Goal: Task Accomplishment & Management: Manage account settings

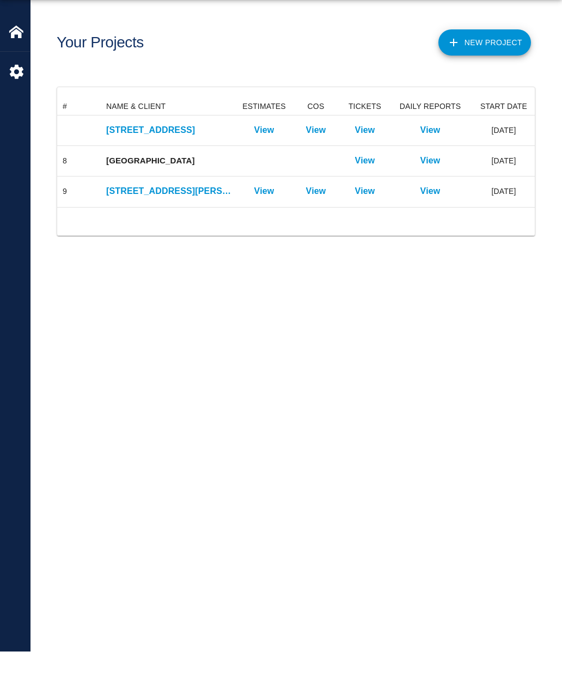
click at [131, 221] on p "[STREET_ADDRESS][PERSON_NAME]" at bounding box center [168, 227] width 125 height 13
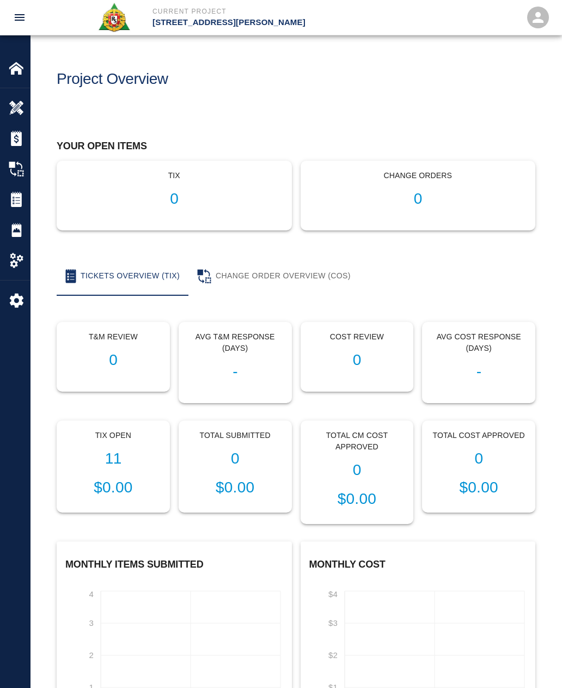
click at [103, 471] on div "Tix Open 11 $0.00" at bounding box center [113, 466] width 112 height 91
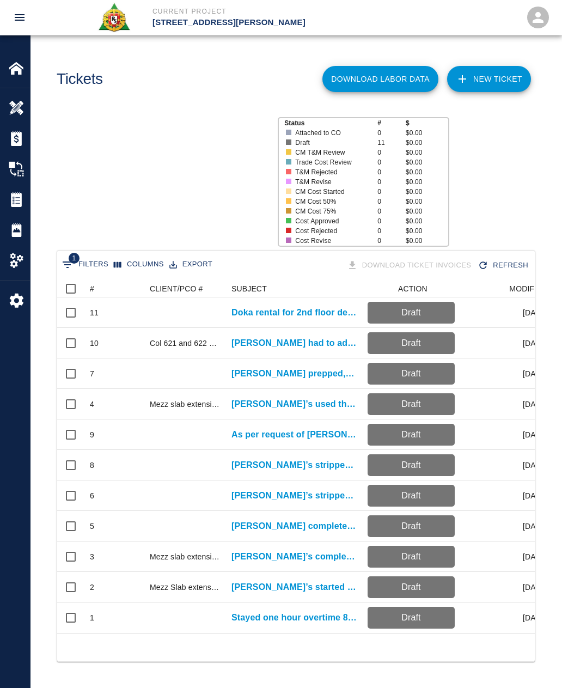
scroll to position [353, 478]
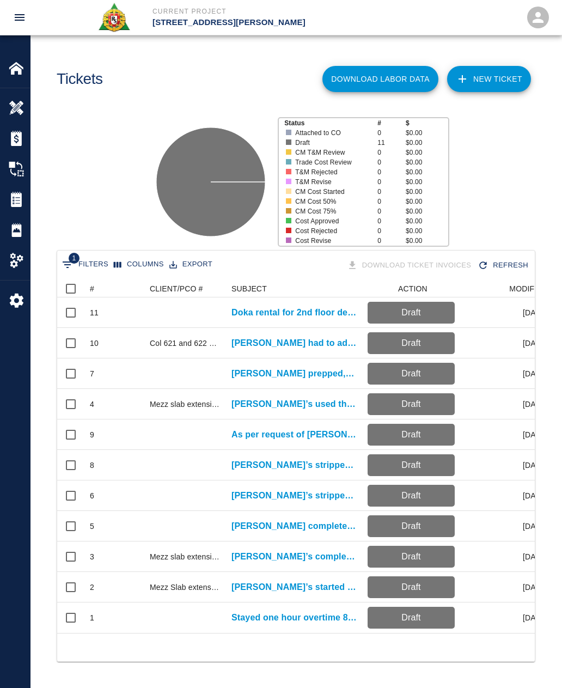
click at [217, 622] on div at bounding box center [185, 617] width 82 height 30
click at [324, 620] on p "Stayed one hour overtime 8/11-8/13 3:30 PM to 4:30 PM [PERSON_NAME] the..." at bounding box center [293, 617] width 125 height 13
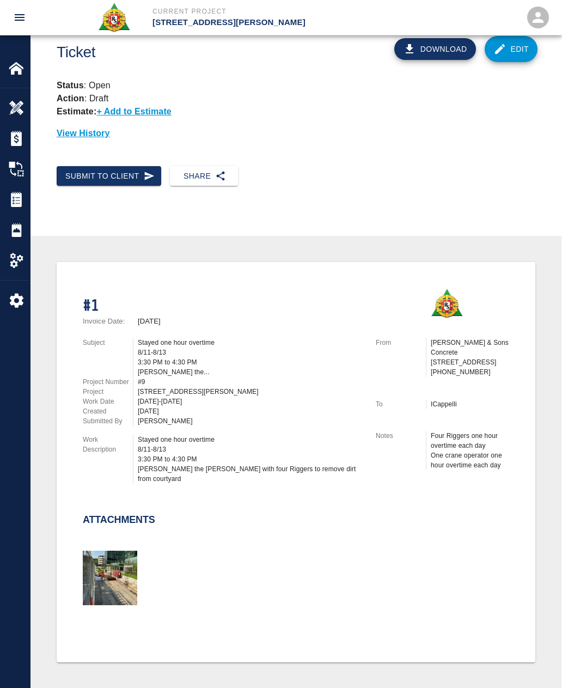
scroll to position [12, 0]
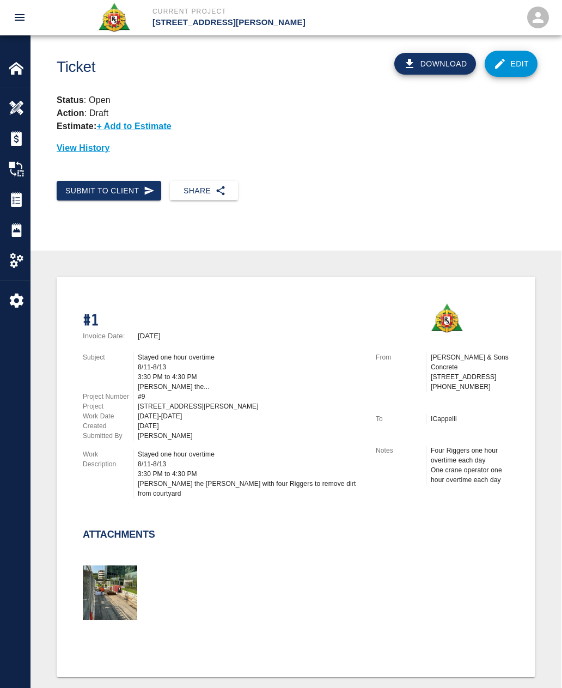
click at [16, 204] on img at bounding box center [16, 199] width 15 height 15
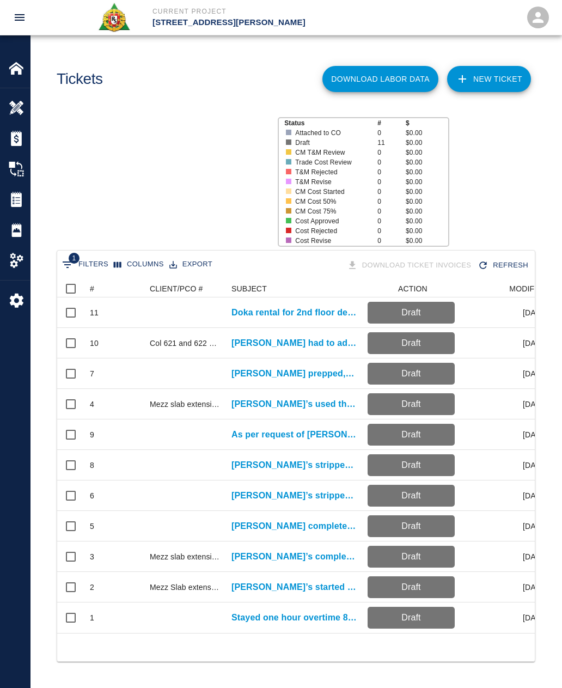
scroll to position [1, 1]
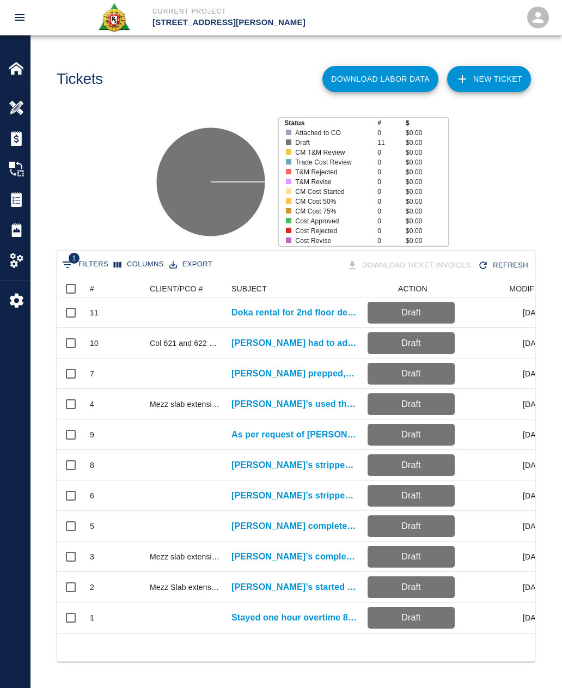
click at [306, 580] on p "[PERSON_NAME]’s started drilling dowels for added wall and and slab..." at bounding box center [293, 586] width 125 height 13
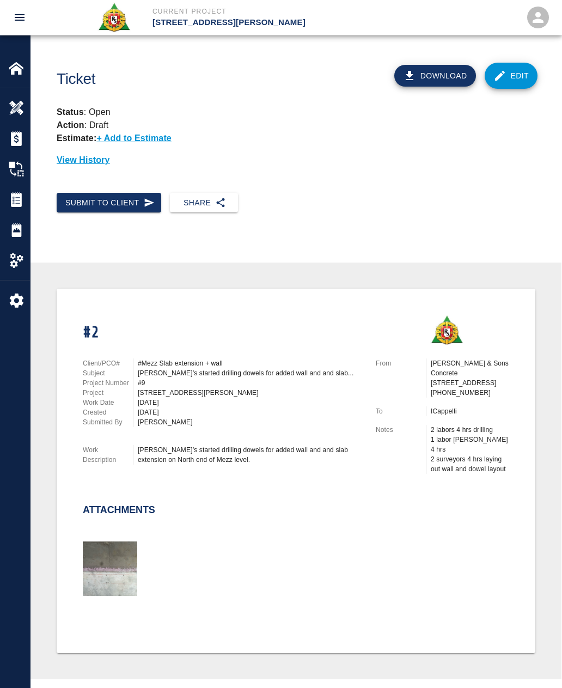
click at [19, 206] on img at bounding box center [16, 199] width 15 height 15
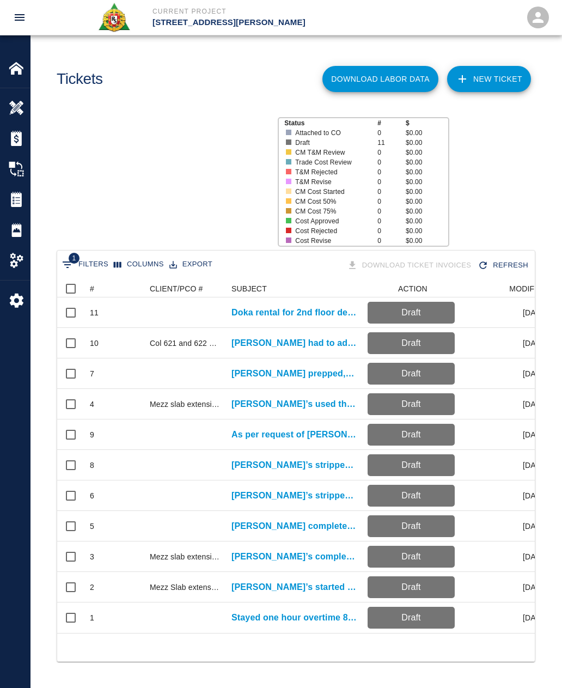
scroll to position [353, 478]
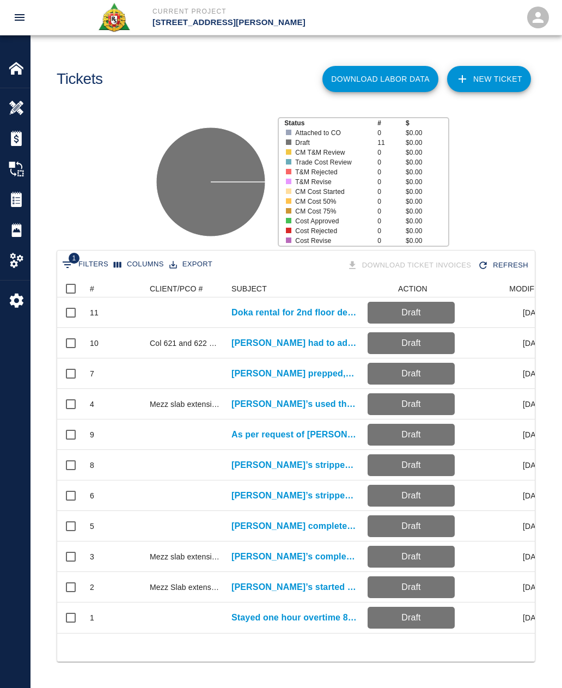
click at [324, 554] on p "[PERSON_NAME]’s completed drilling and epoxying wall dowels ." at bounding box center [293, 556] width 125 height 13
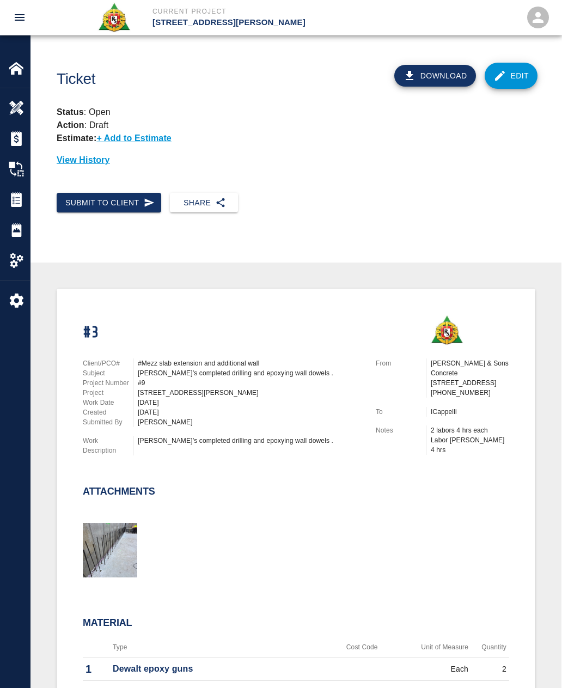
click at [509, 81] on link "Edit" at bounding box center [511, 76] width 53 height 26
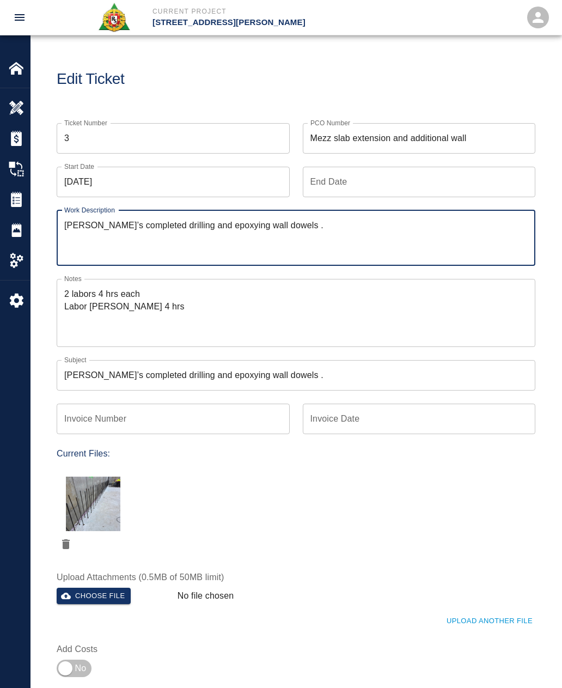
click at [74, 318] on textarea "2 labors 4 hrs each Labor [PERSON_NAME] 4 hrs" at bounding box center [295, 313] width 463 height 50
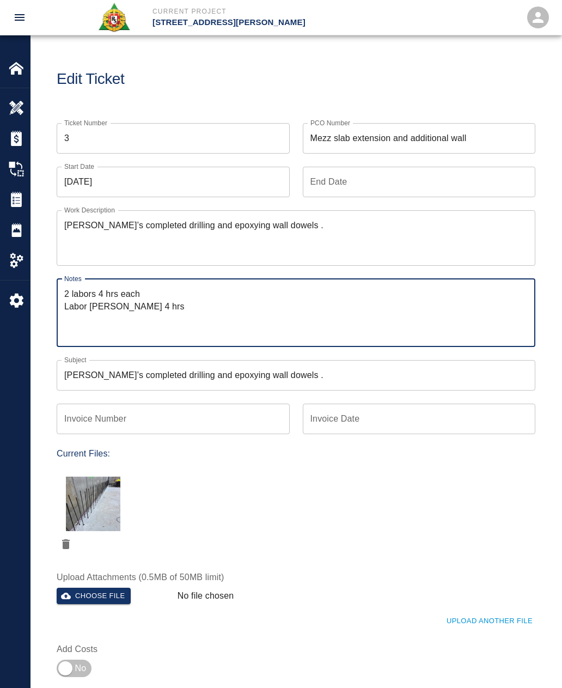
click at [205, 423] on input "Invoice Number" at bounding box center [173, 419] width 233 height 30
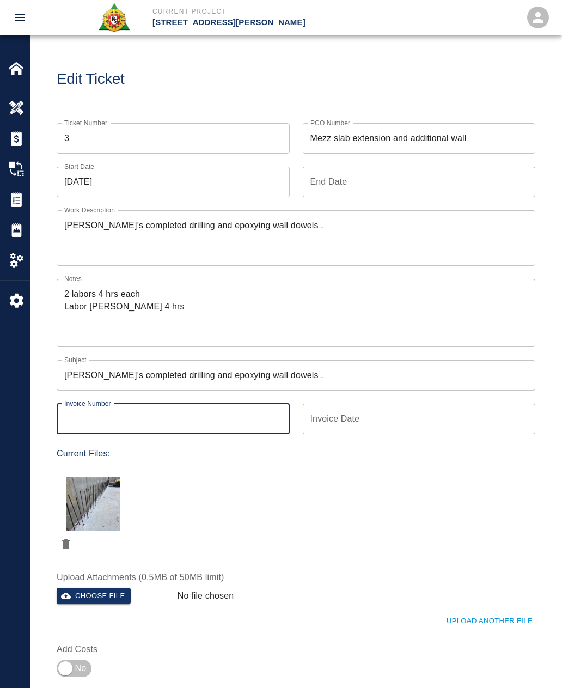
click at [66, 310] on textarea "2 labors 4 hrs each Labor [PERSON_NAME] 4 hrs" at bounding box center [295, 313] width 463 height 50
type input "[PERSON_NAME]’s completed drilling and epoxying wall dowels ."
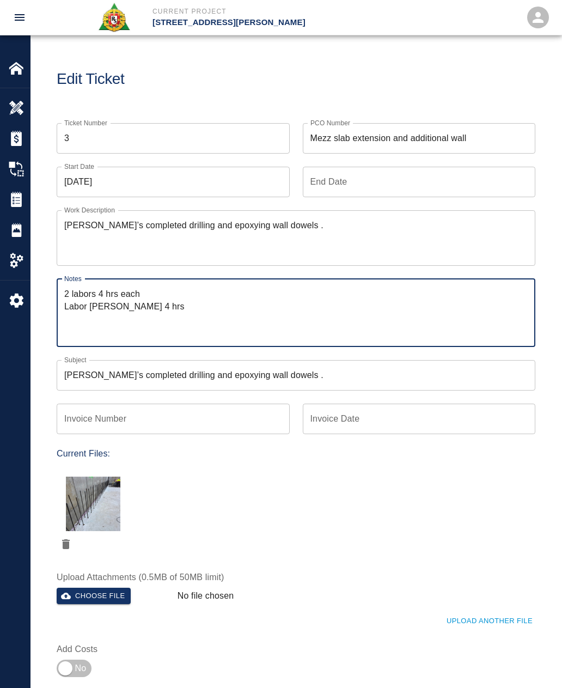
type textarea "2 labors 4 hrs each 1Labor [PERSON_NAME] 4 hrs"
type input "[PERSON_NAME]’s completed drilling and epoxying wall dowels ."
type textarea "2 labors 4 hrs each 1 Labor [PERSON_NAME] 4 hrs"
type input "[PERSON_NAME]’s completed drilling and epoxying wall dowels ."
type textarea "2 labors 4 hrs each 1.Labor [PERSON_NAME] 4 hrs"
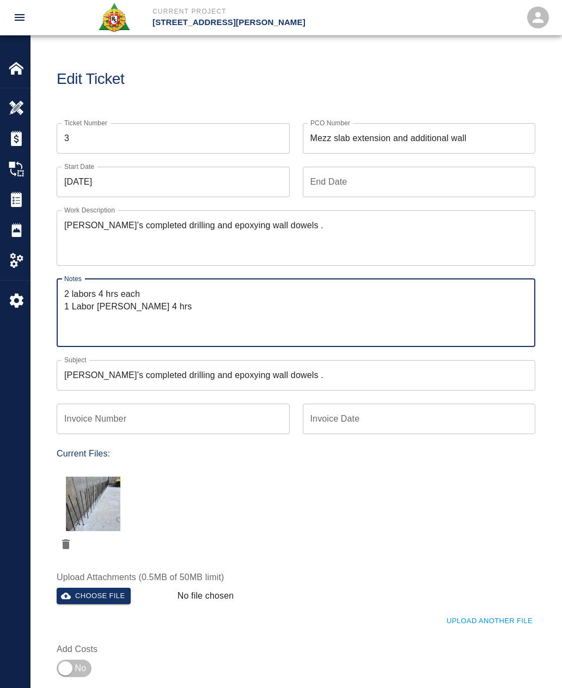
type input "[PERSON_NAME]’s completed drilling and epoxying wall dowels ."
type textarea "2 labors 4 hrs each 1. Labor [PERSON_NAME] 4 hrs"
type input "[PERSON_NAME]’s completed drilling and epoxying wall dowels ."
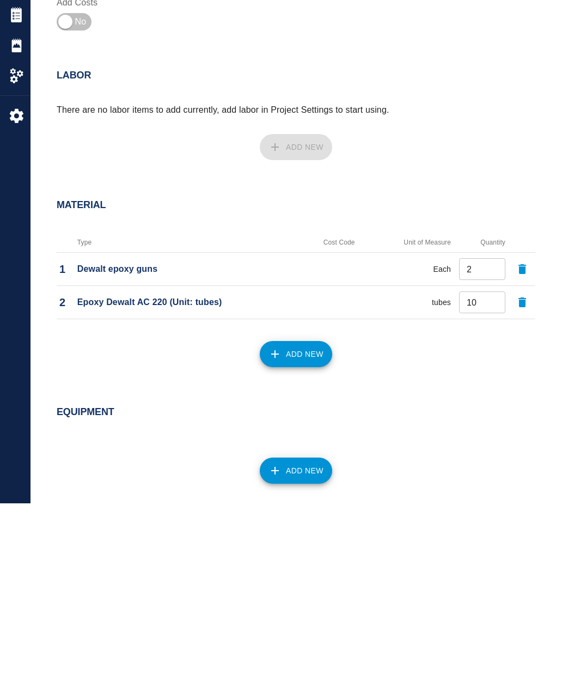
scroll to position [534, 0]
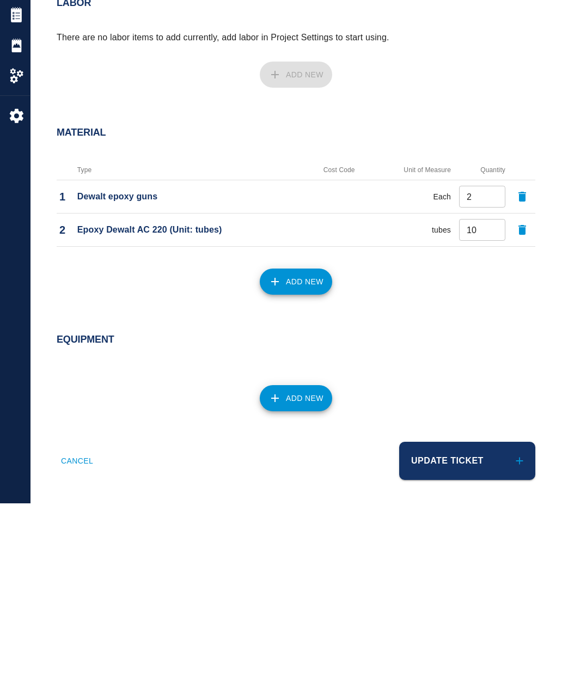
type textarea "2 labors 4 hrs each 1. Labor [PERSON_NAME] 4 hrs"
click at [447, 626] on button "Update Ticket" at bounding box center [467, 645] width 136 height 38
type input "[PERSON_NAME]’s completed drilling and epoxying wall dowels ."
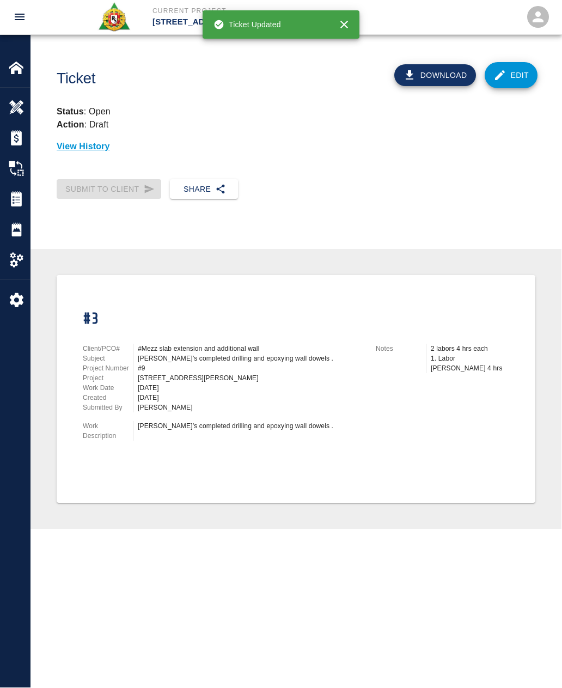
scroll to position [1, 0]
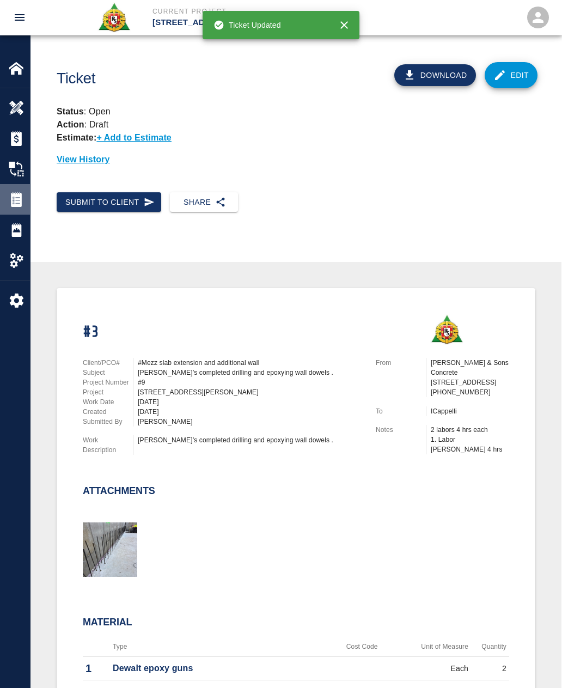
click at [6, 194] on div "Tickets" at bounding box center [15, 199] width 30 height 30
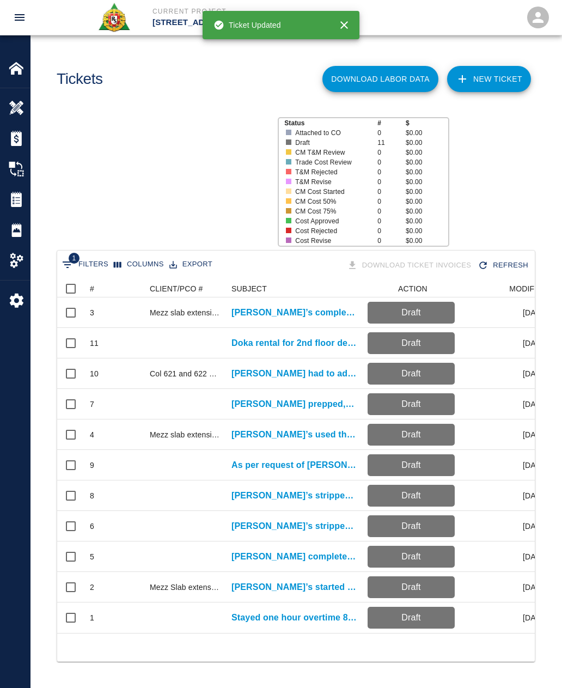
scroll to position [353, 478]
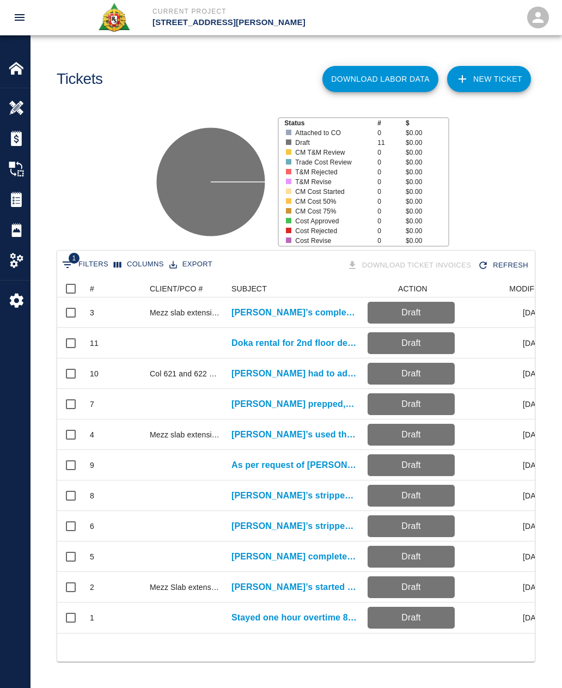
click at [314, 314] on p "[PERSON_NAME]’s completed drilling and epoxying wall dowels ." at bounding box center [293, 312] width 125 height 13
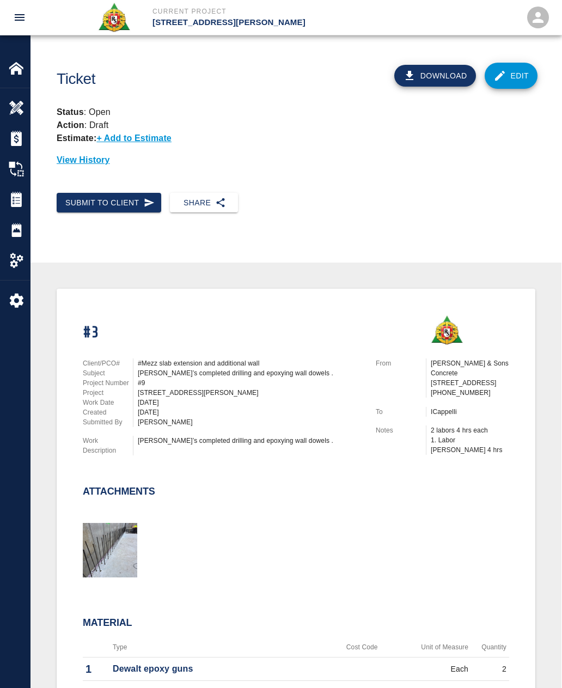
click at [3, 231] on div "Daily Reports" at bounding box center [15, 230] width 30 height 30
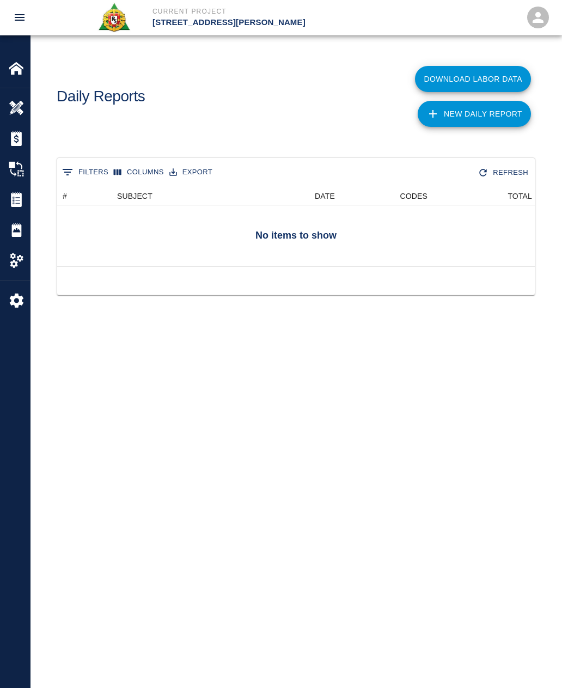
scroll to position [1, 1]
click at [23, 206] on img at bounding box center [16, 199] width 15 height 15
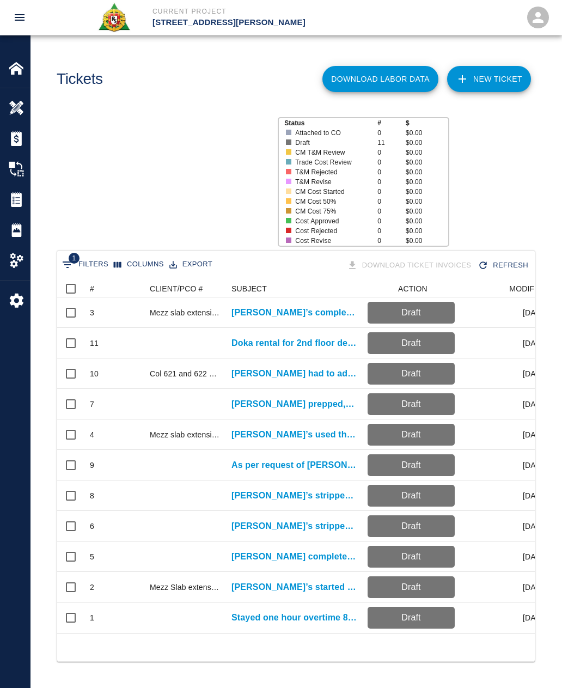
scroll to position [353, 478]
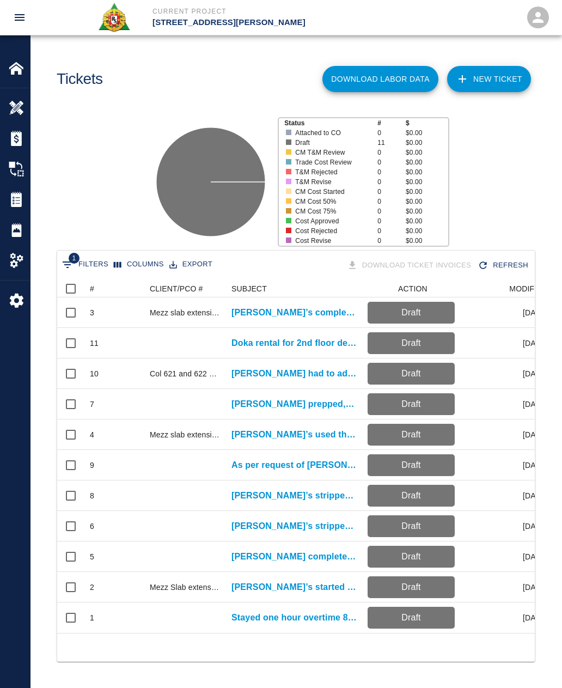
click at [299, 439] on p "[PERSON_NAME]’s used the crane to mobilize material for deck and..." at bounding box center [293, 434] width 125 height 13
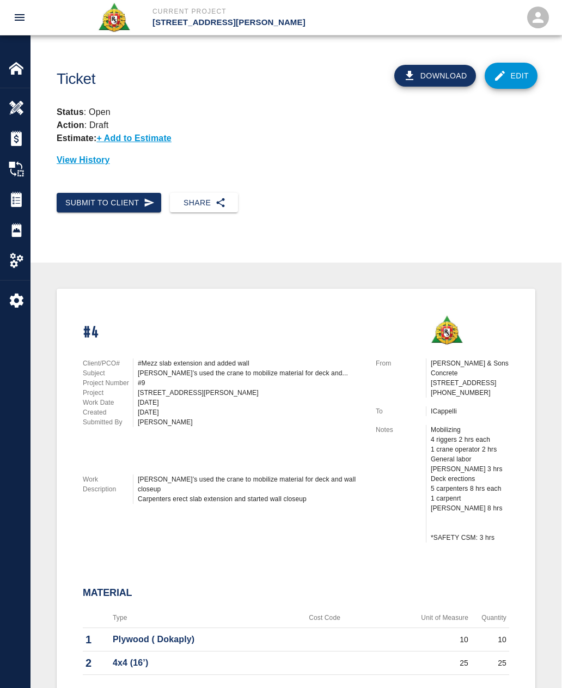
click at [22, 199] on img at bounding box center [16, 199] width 15 height 15
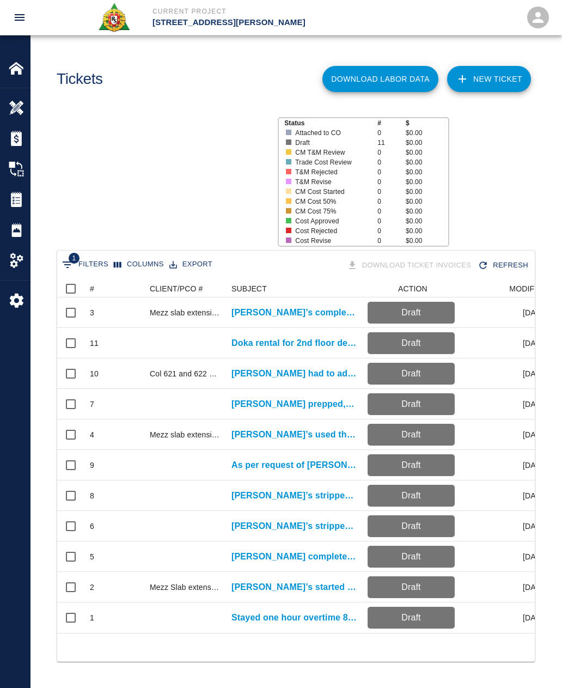
scroll to position [353, 478]
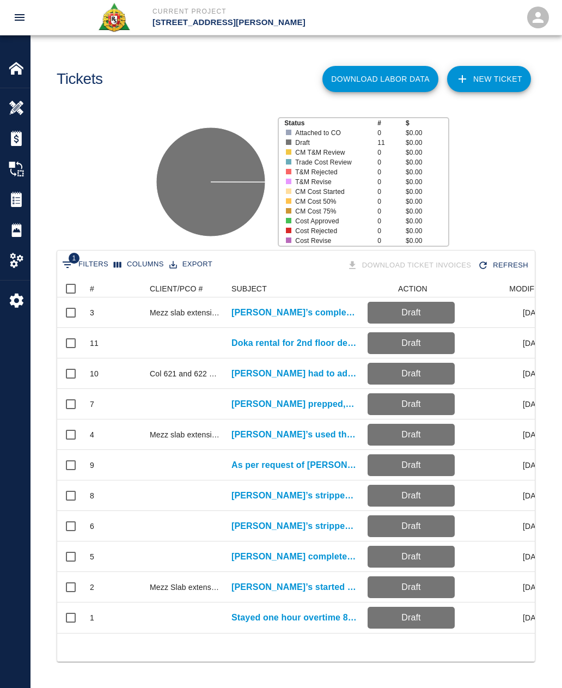
click at [307, 560] on p "[PERSON_NAME] completed Closing up the wall and also poured the..." at bounding box center [293, 556] width 125 height 13
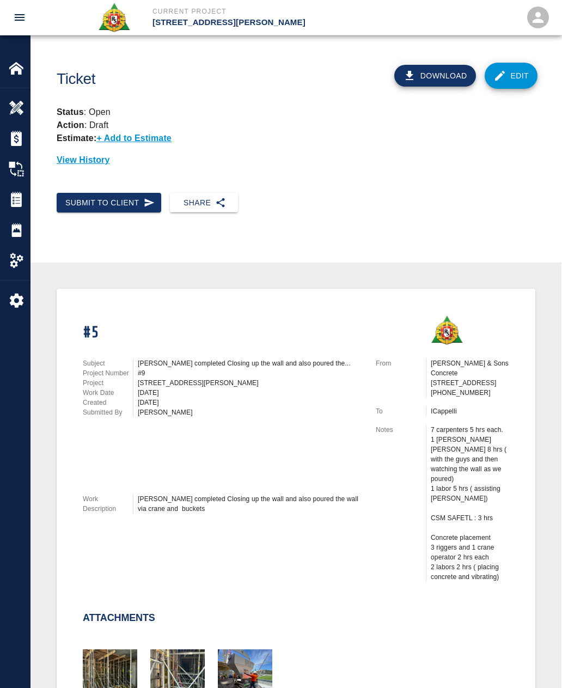
click at [17, 193] on img at bounding box center [16, 199] width 15 height 15
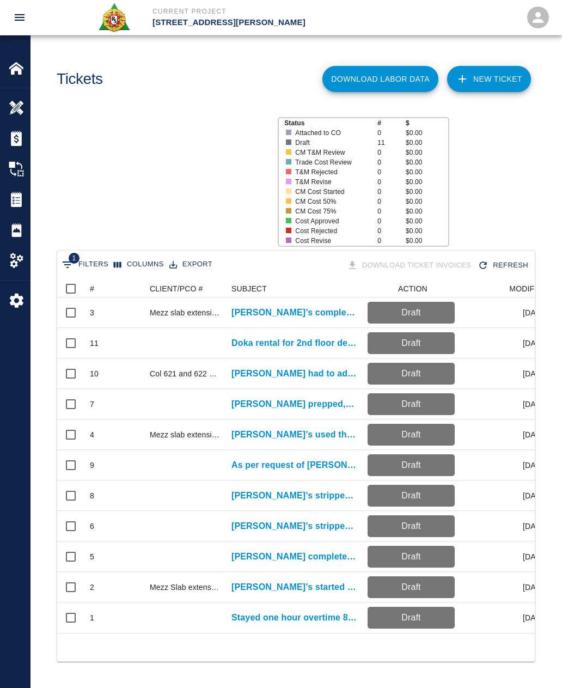
scroll to position [353, 478]
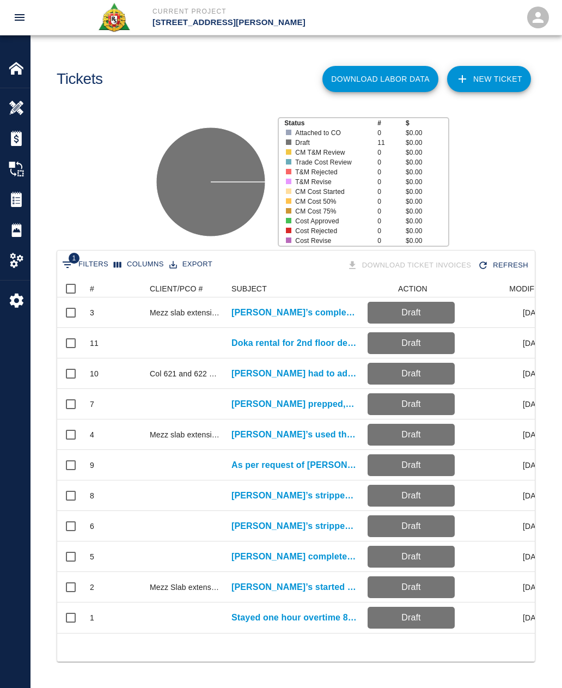
click at [232, 531] on p "[PERSON_NAME]’s stripped formwork from added wall supported mezz level." at bounding box center [293, 525] width 125 height 13
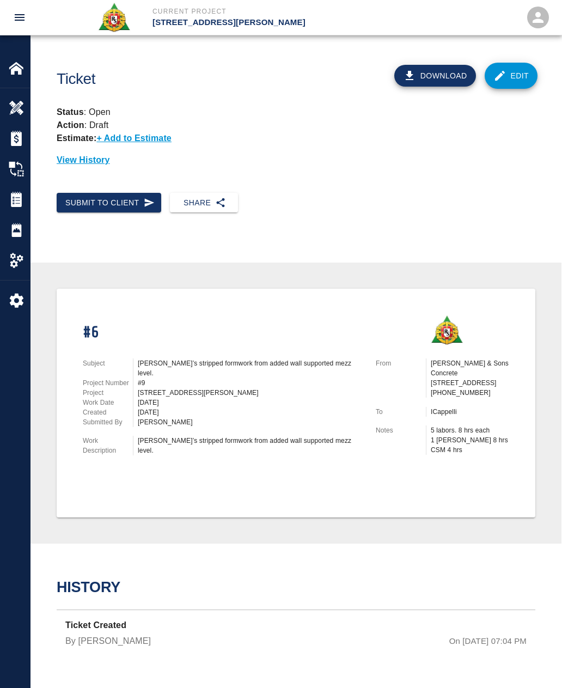
click at [20, 192] on img at bounding box center [16, 199] width 15 height 15
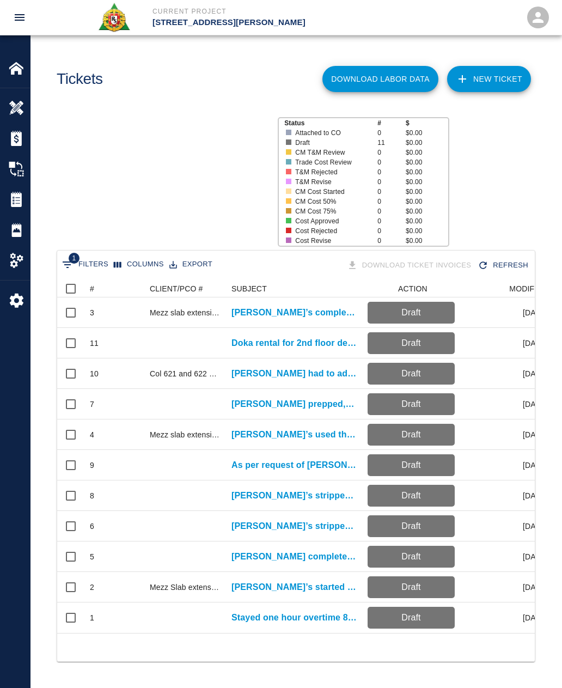
scroll to position [353, 478]
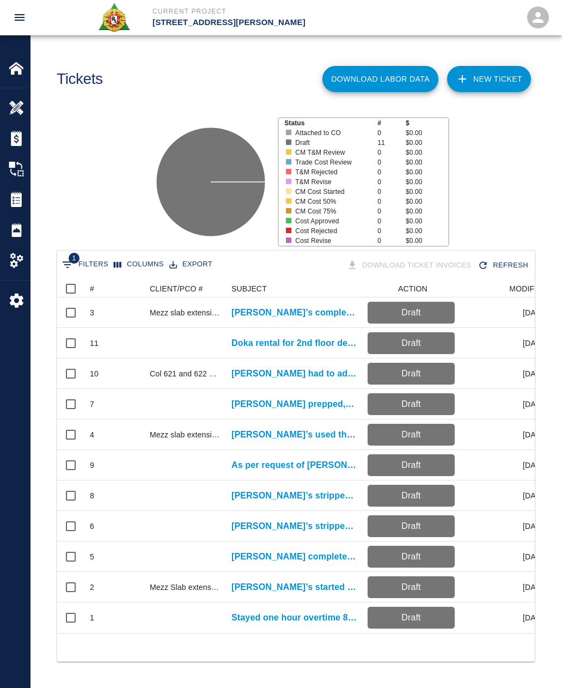
click at [303, 500] on p "[PERSON_NAME]’s stripped and reshored mezz slab extension ." at bounding box center [293, 495] width 125 height 13
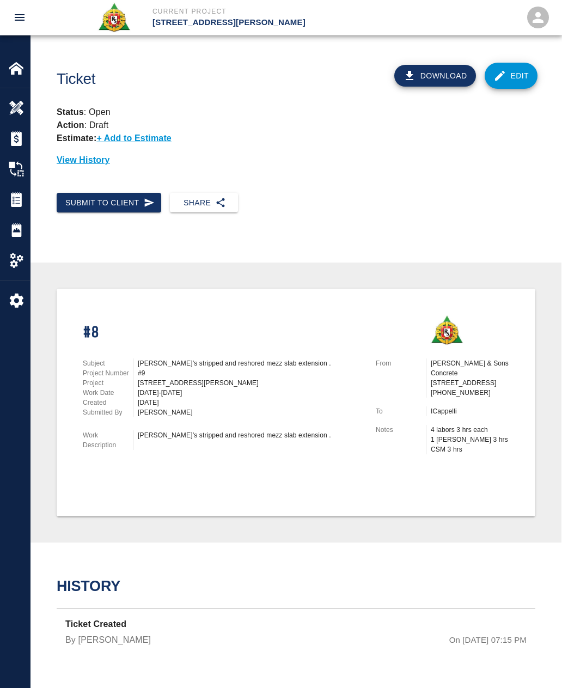
click at [9, 200] on img at bounding box center [16, 199] width 15 height 15
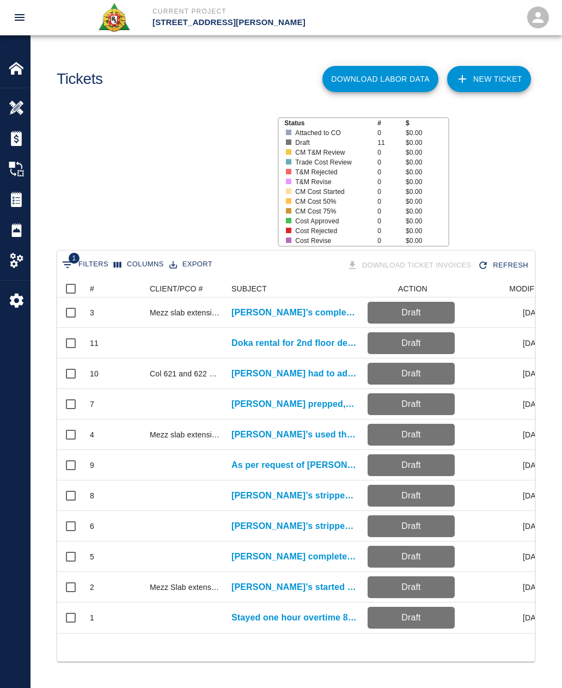
scroll to position [353, 478]
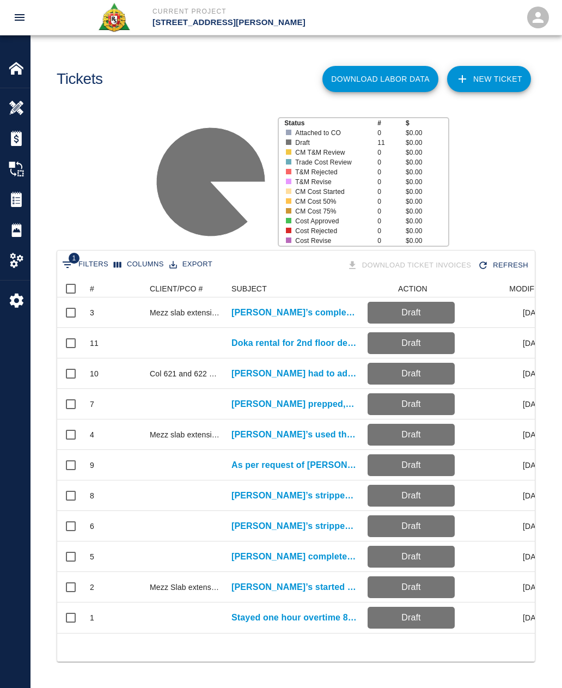
click at [309, 467] on p "As per request of [PERSON_NAME], [PERSON_NAME] is [PERSON_NAME] the [PERSON_NAM…" at bounding box center [293, 465] width 125 height 13
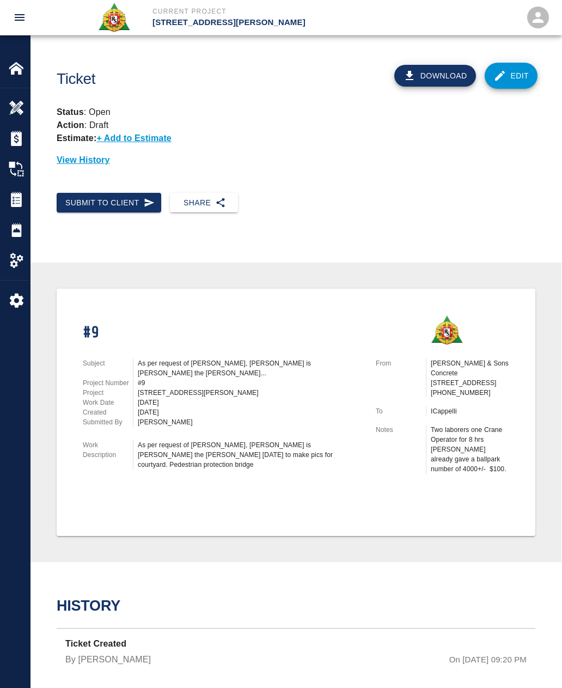
click at [10, 200] on img at bounding box center [16, 199] width 15 height 15
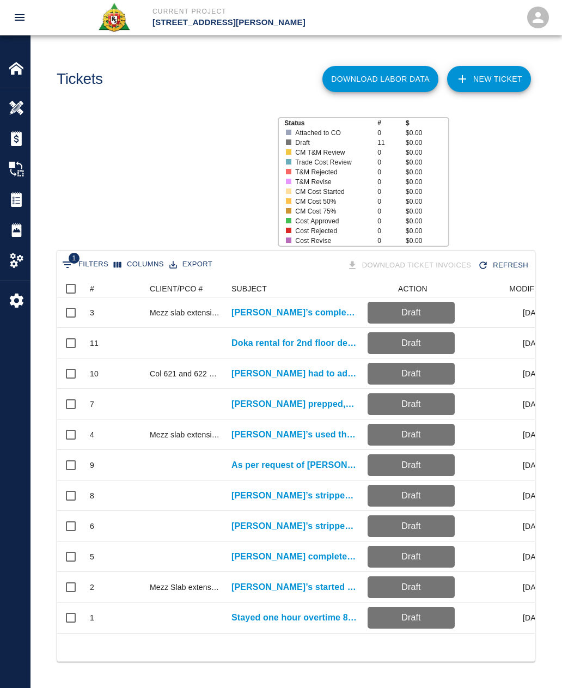
scroll to position [353, 478]
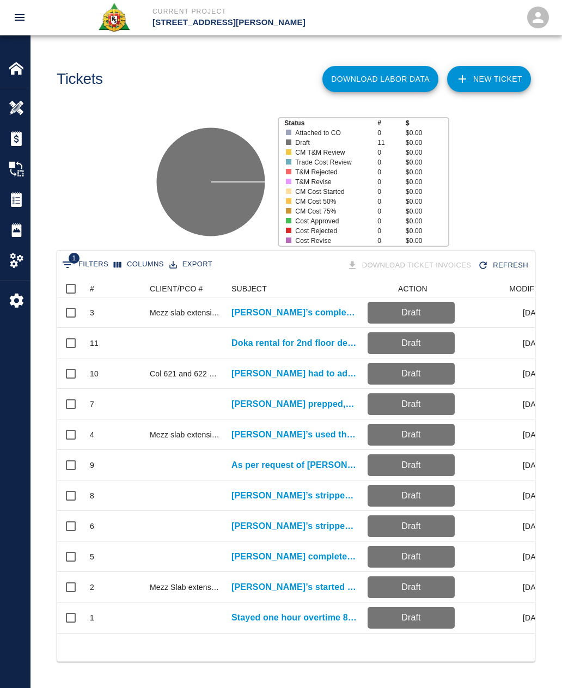
click at [315, 377] on p "[PERSON_NAME] had to adjust formwork in columns 621 and..." at bounding box center [293, 373] width 125 height 13
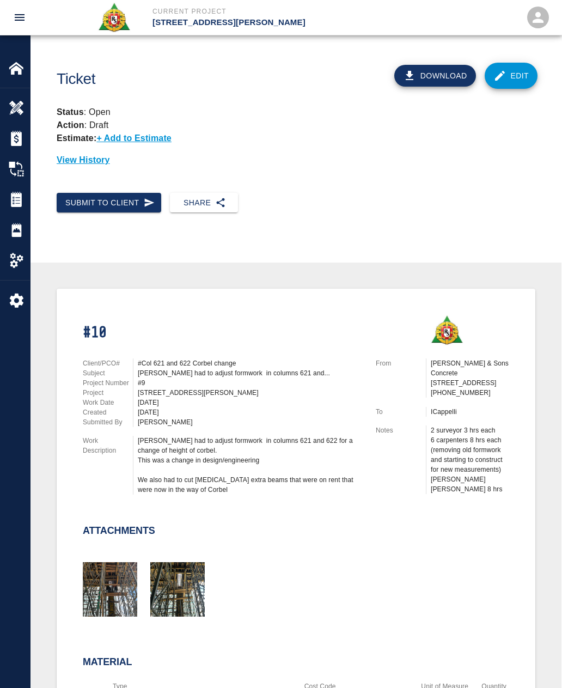
click at [524, 69] on link "Edit" at bounding box center [511, 76] width 53 height 26
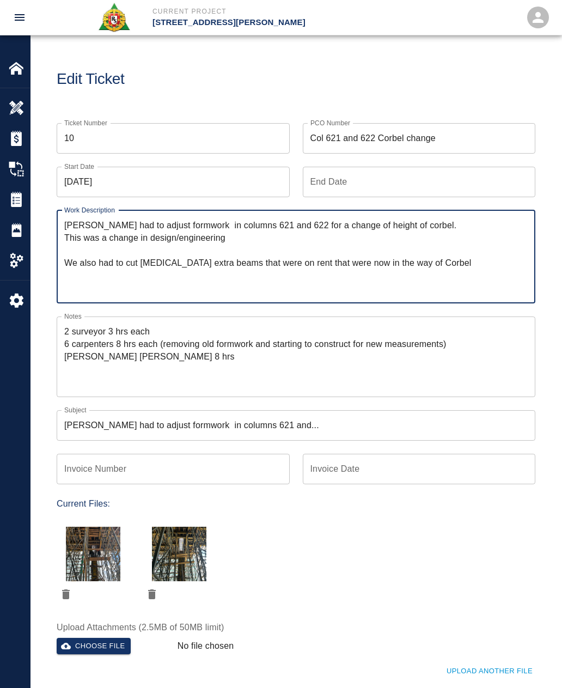
click at [163, 265] on textarea "[PERSON_NAME] had to adjust formwork in columns 621 and 622 for a change of hei…" at bounding box center [295, 256] width 463 height 75
type textarea "[PERSON_NAME] had to adjust formwork in columns 621 and 622 for a change of hei…"
click at [65, 362] on textarea "2 surveyor 3 hrs each 6 carpenters 8 hrs each (removing old formwork and starti…" at bounding box center [295, 356] width 463 height 63
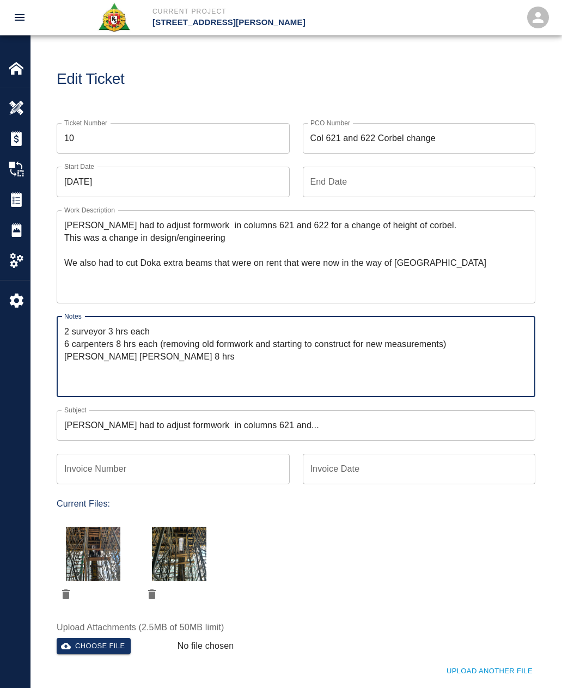
click at [76, 351] on textarea "2 surveyor 3 hrs each 6 carpenters 8 hrs each (removing old formwork and starti…" at bounding box center [295, 356] width 463 height 63
click at [72, 354] on textarea "2 surveyor 3 hrs each 6 carpenters 8 hrs each (removing old formwork and starti…" at bounding box center [295, 356] width 463 height 63
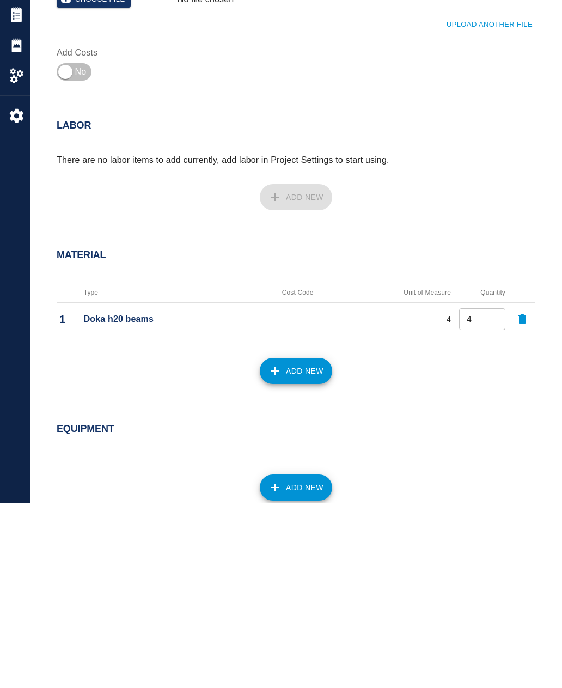
scroll to position [470, 0]
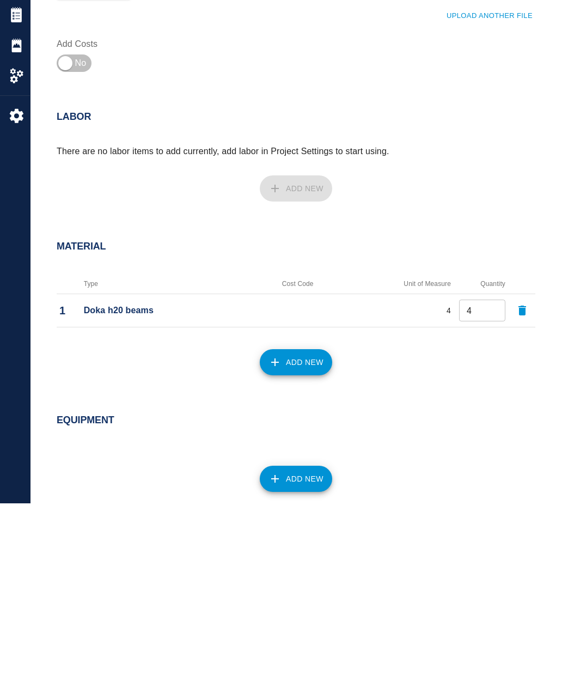
type textarea "2 surveyor 3 hrs each 6 carpenters 8 hrs each (removing old formwork and starti…"
click at [117, 488] on p "Doka h20 beams" at bounding box center [167, 494] width 166 height 13
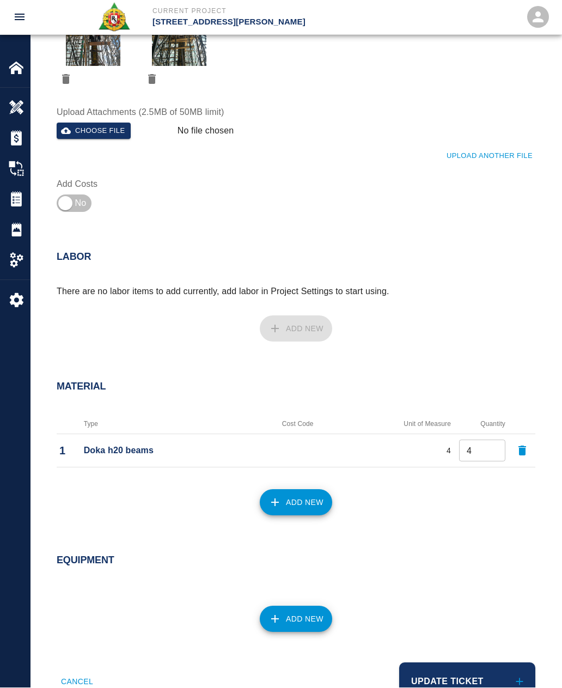
click at [121, 452] on p "Doka h20 beams" at bounding box center [167, 450] width 166 height 13
click at [130, 453] on p "Doka h20 beams" at bounding box center [167, 450] width 166 height 13
click at [521, 451] on icon "button" at bounding box center [522, 451] width 8 height 10
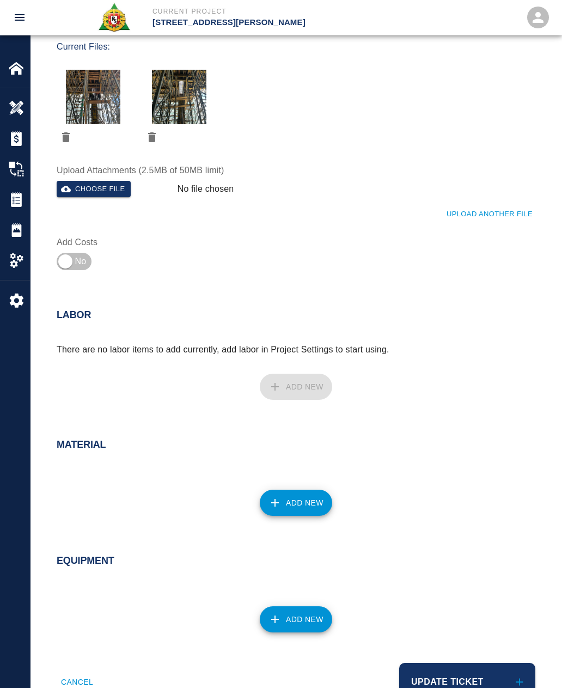
click at [297, 510] on button "Add New" at bounding box center [296, 503] width 72 height 26
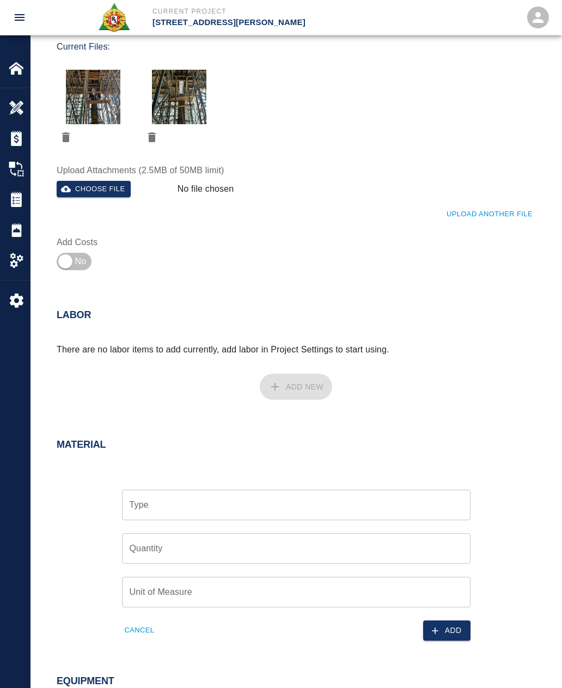
click at [146, 508] on div "Type Type" at bounding box center [296, 505] width 349 height 30
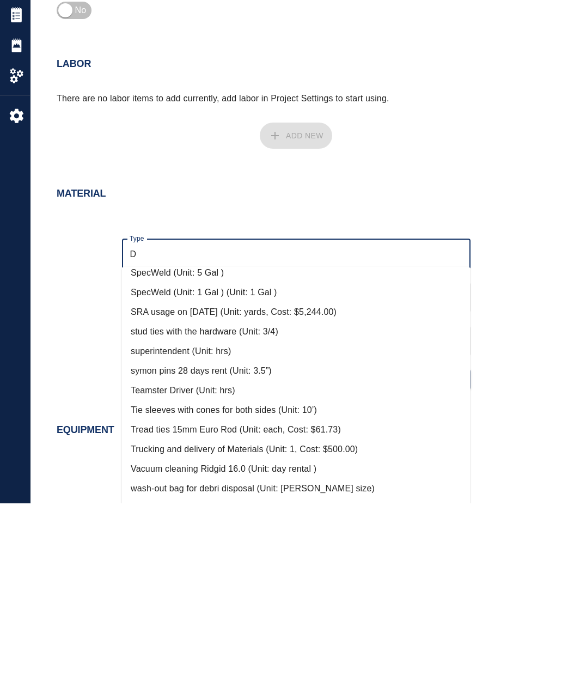
scroll to position [0, 0]
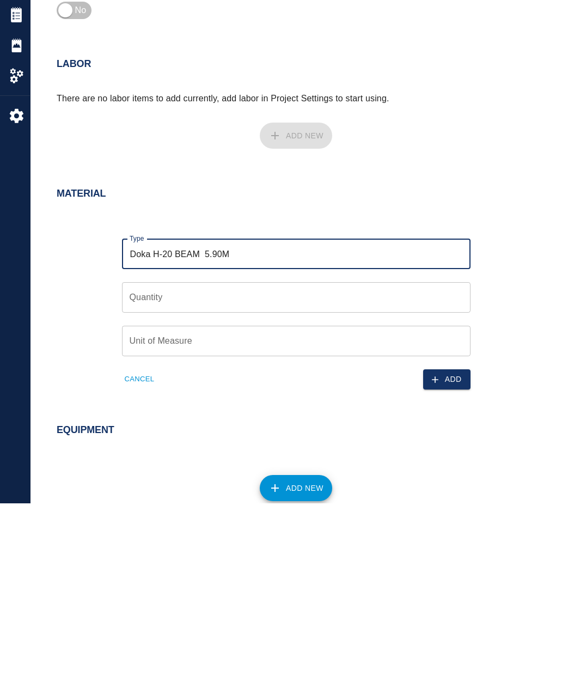
type input "Doka H-20 BEAM 5.90M"
click at [139, 467] on div "Quantity Quantity" at bounding box center [296, 482] width 349 height 30
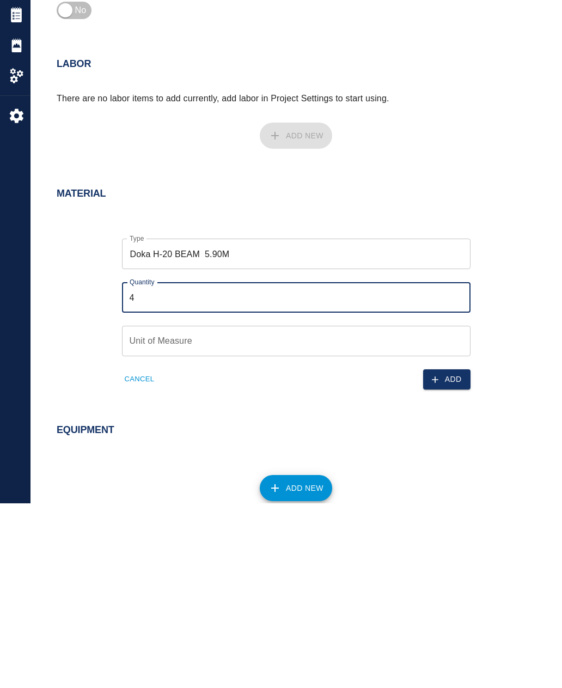
type input "4"
click at [142, 510] on div "Unit of Measure Unit of Measure" at bounding box center [296, 525] width 349 height 30
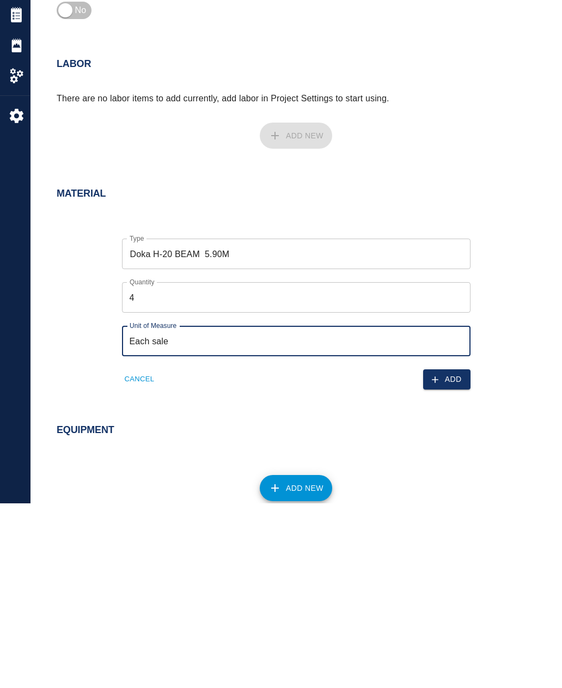
type input "Each sale"
click at [460, 554] on button "Add" at bounding box center [446, 564] width 47 height 20
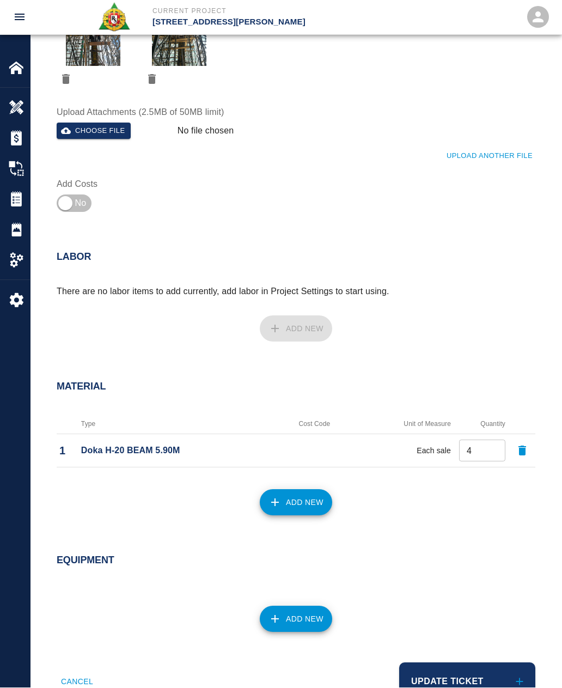
click at [467, 680] on button "Update Ticket" at bounding box center [467, 682] width 136 height 38
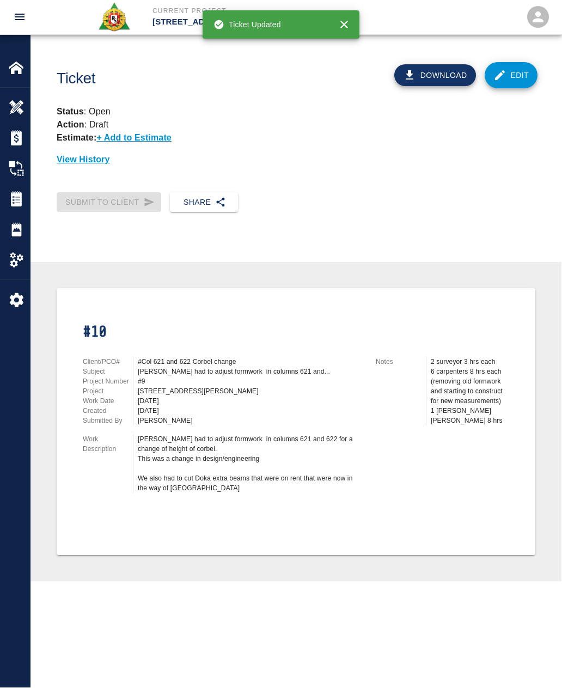
scroll to position [1, 0]
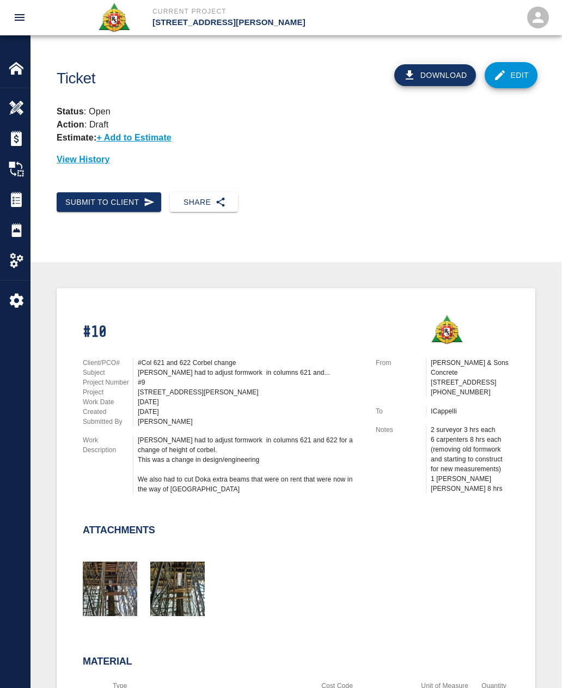
click at [18, 205] on img at bounding box center [16, 199] width 15 height 15
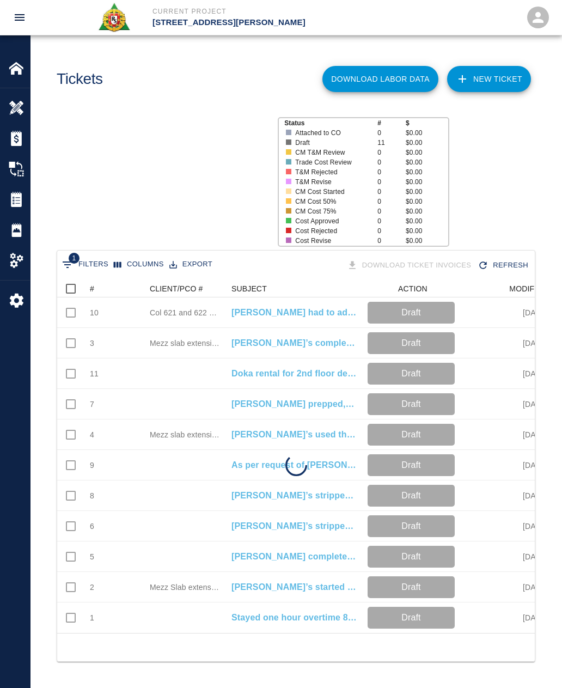
scroll to position [353, 478]
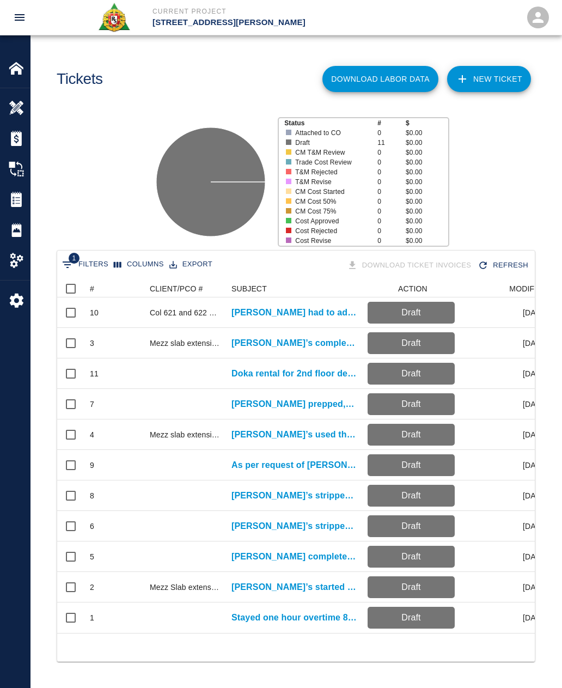
click at [306, 372] on p "Doka rental for 2nd floor deck . Scheduled to pour..." at bounding box center [293, 373] width 125 height 13
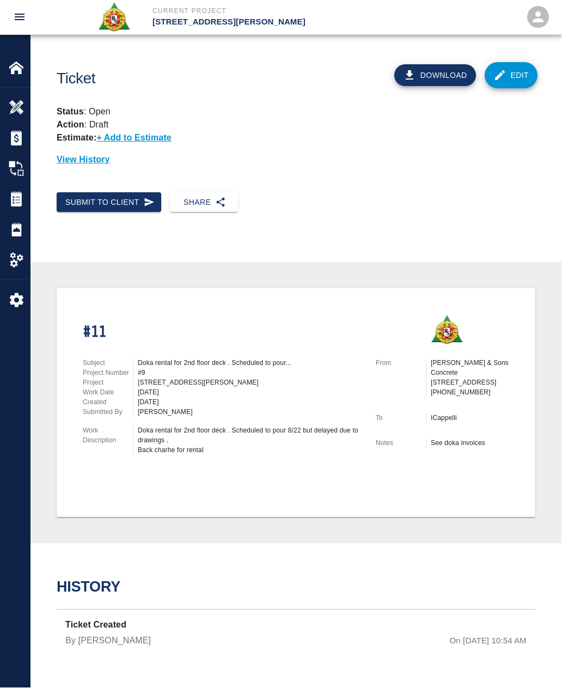
click at [18, 203] on img at bounding box center [16, 199] width 15 height 15
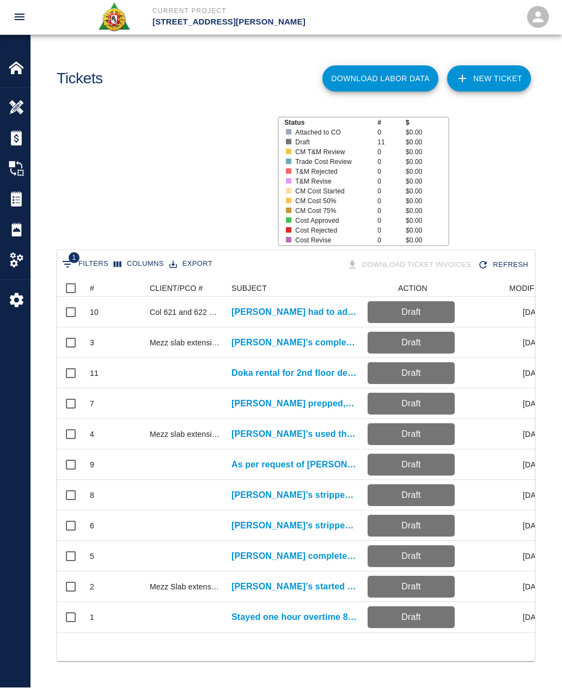
scroll to position [353, 478]
